Goal: Obtain resource: Download file/media

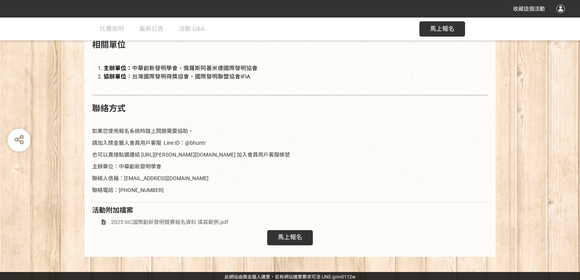
scroll to position [1076, 0]
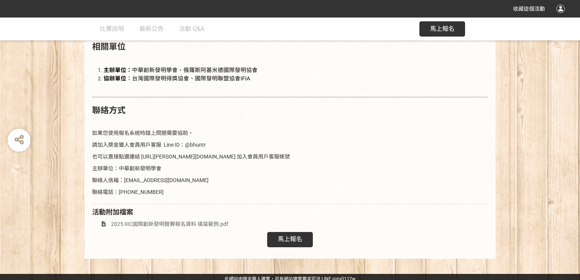
scroll to position [1076, 0]
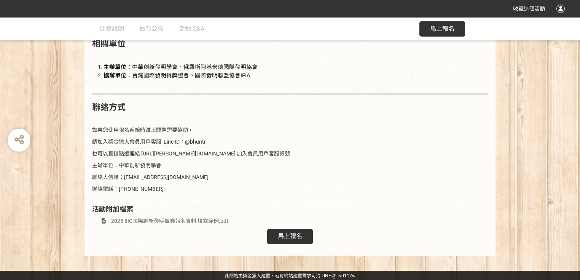
click at [157, 219] on span "2025 IIIC國際創新發明競賽報名資料 填寫範例.pdf" at bounding box center [169, 221] width 117 height 6
